Goal: Task Accomplishment & Management: Manage account settings

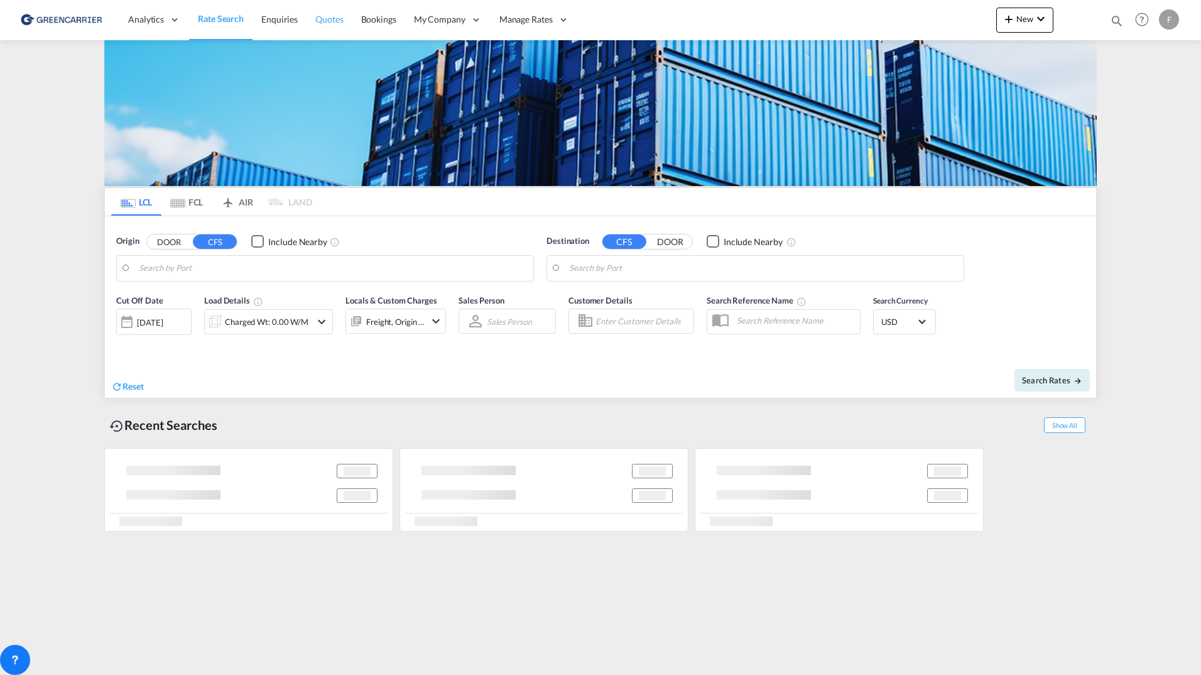
type input "[GEOGRAPHIC_DATA] ([GEOGRAPHIC_DATA]), [GEOGRAPHIC_DATA]"
type input "Busan, KRPUS"
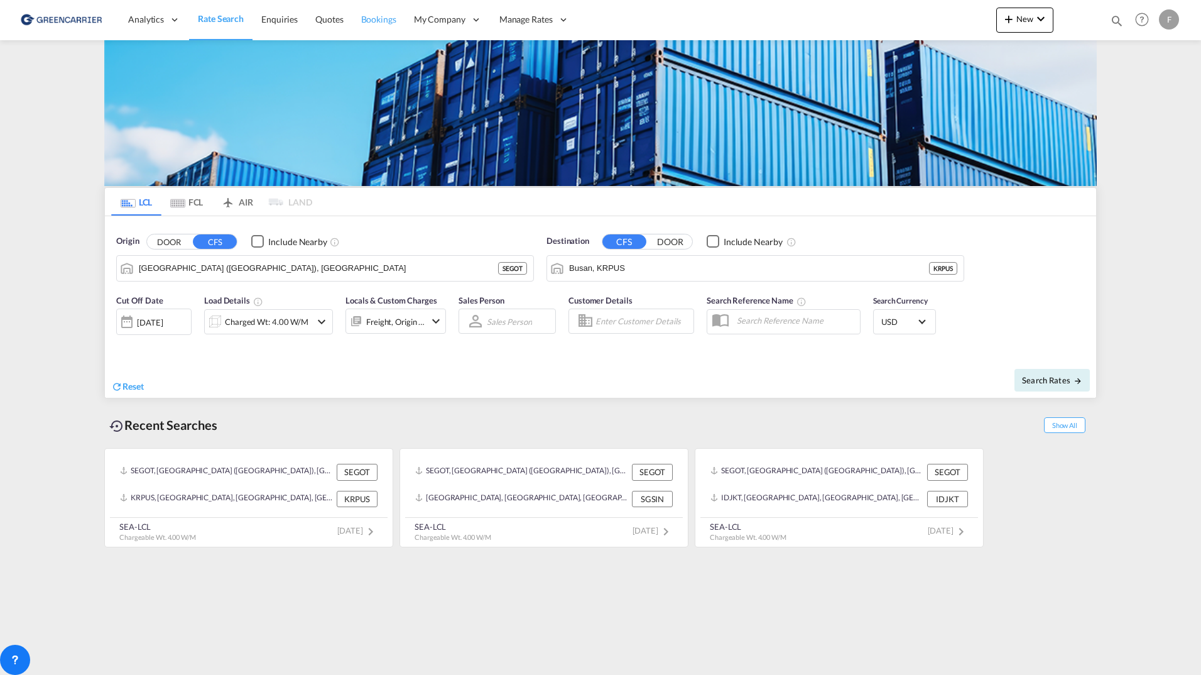
click at [399, 19] on link "Bookings" at bounding box center [378, 19] width 53 height 41
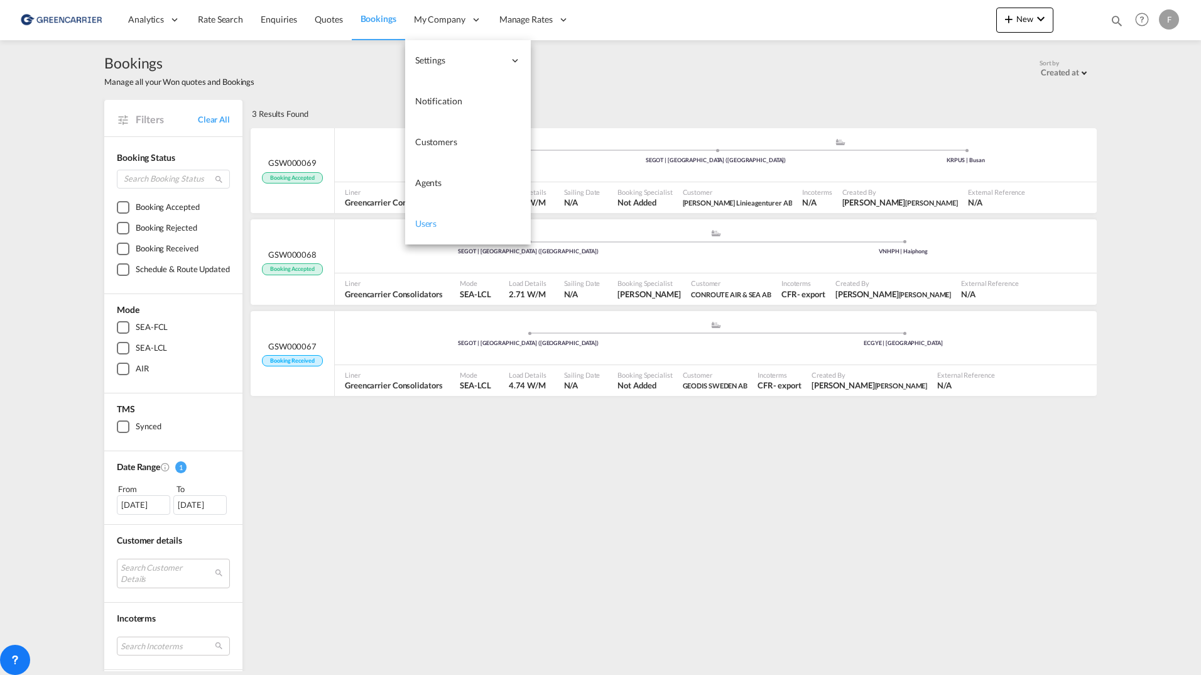
click at [428, 224] on span "Users" at bounding box center [426, 223] width 22 height 11
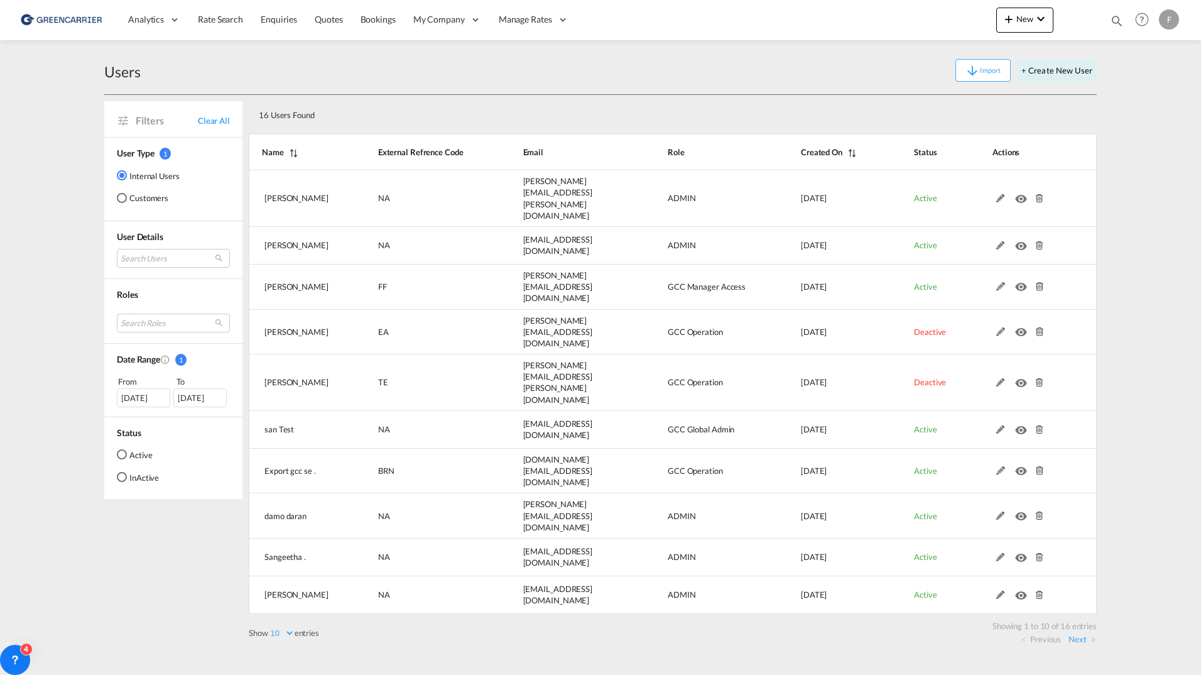
click at [165, 193] on md-radio-button "Customers" at bounding box center [148, 198] width 63 height 13
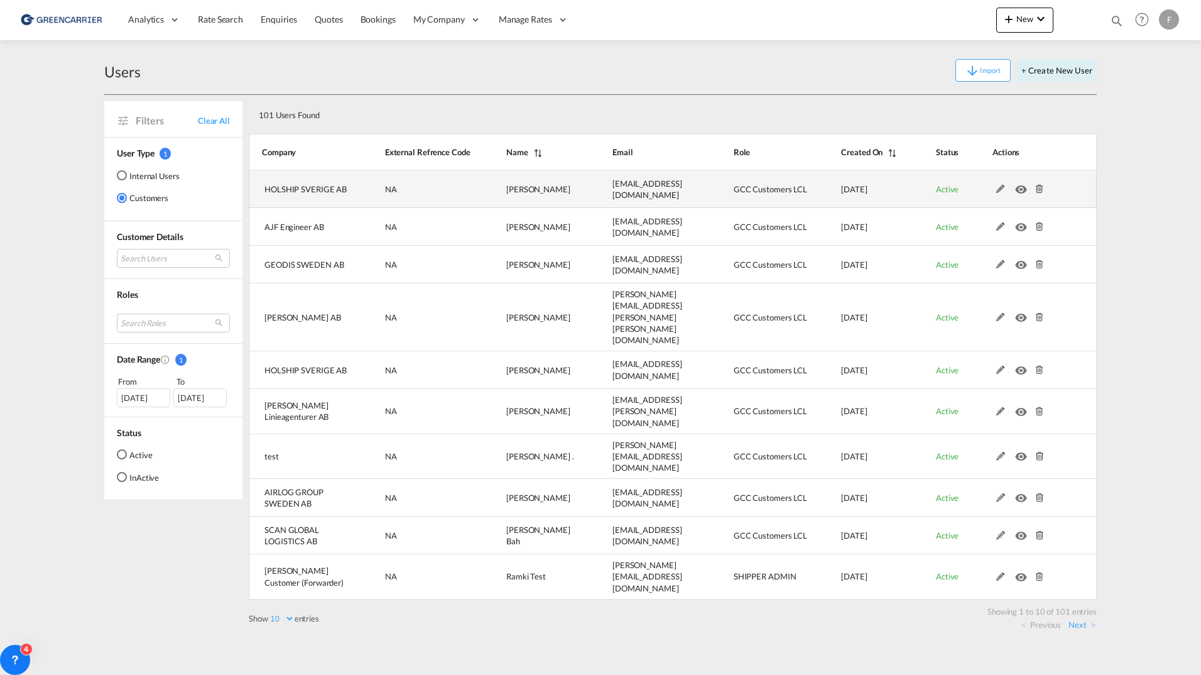
click at [1004, 193] on md-icon at bounding box center [1000, 189] width 16 height 9
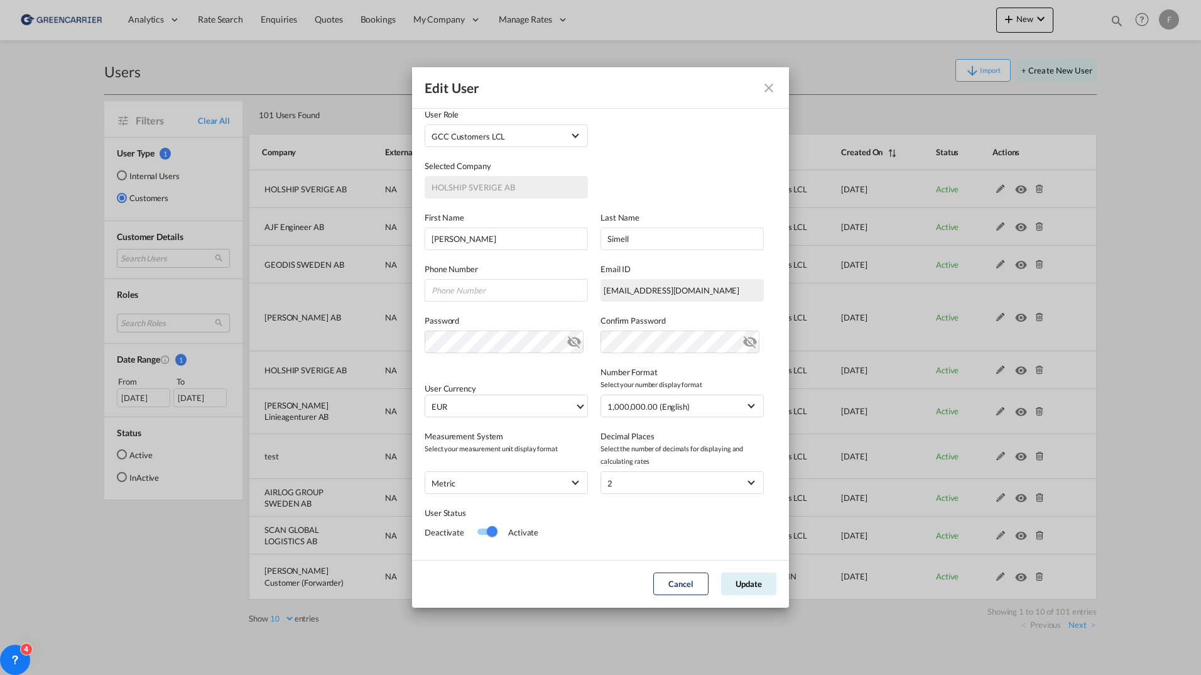
scroll to position [62, 0]
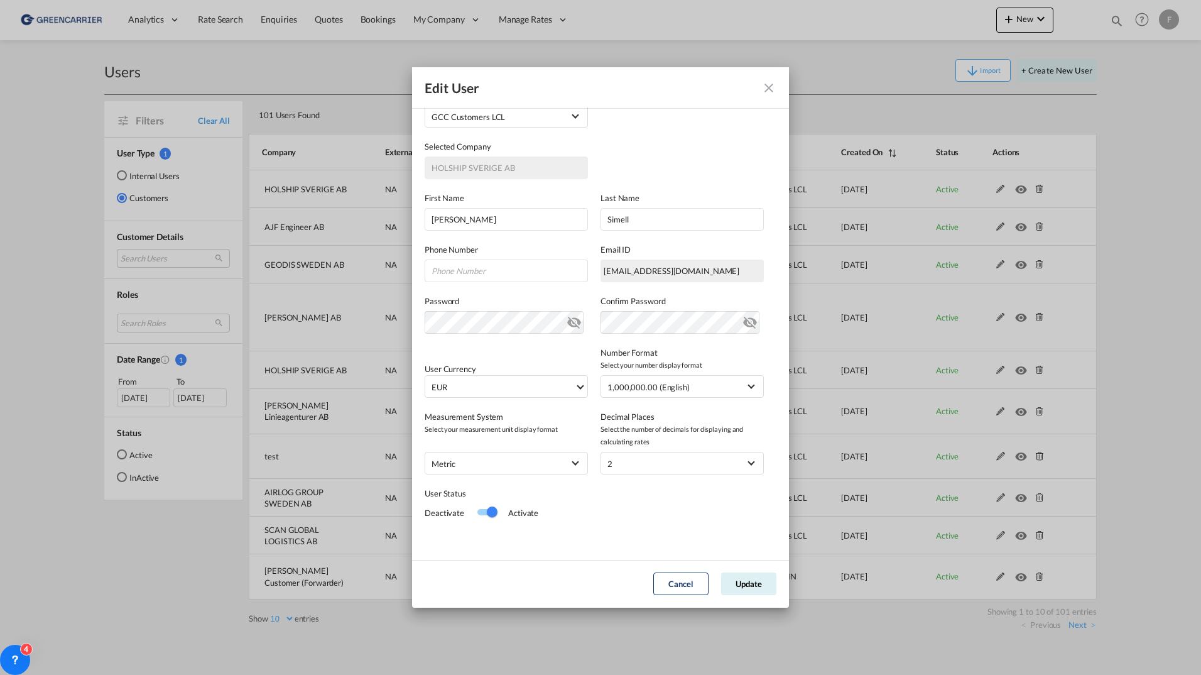
click at [768, 86] on md-icon "icon-close fg-AAA8AD" at bounding box center [768, 87] width 15 height 15
